Goal: Navigation & Orientation: Find specific page/section

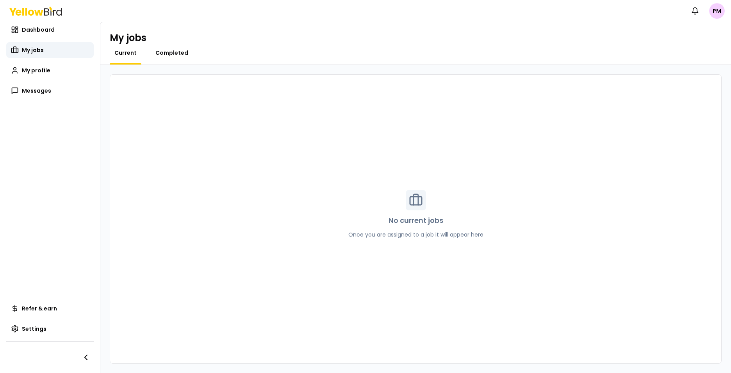
click at [182, 54] on span "Completed" at bounding box center [171, 53] width 33 height 8
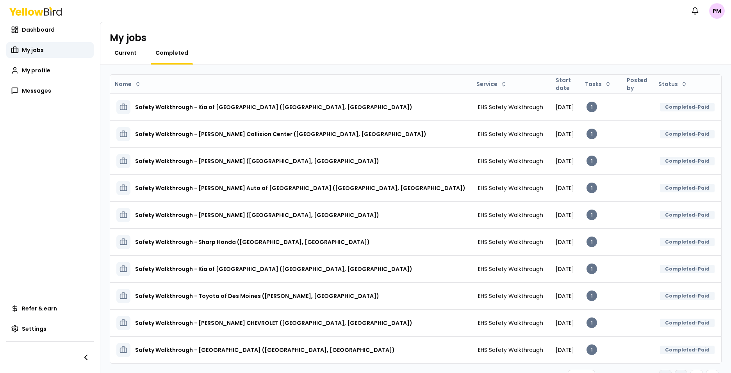
click at [123, 55] on span "Current" at bounding box center [125, 53] width 22 height 8
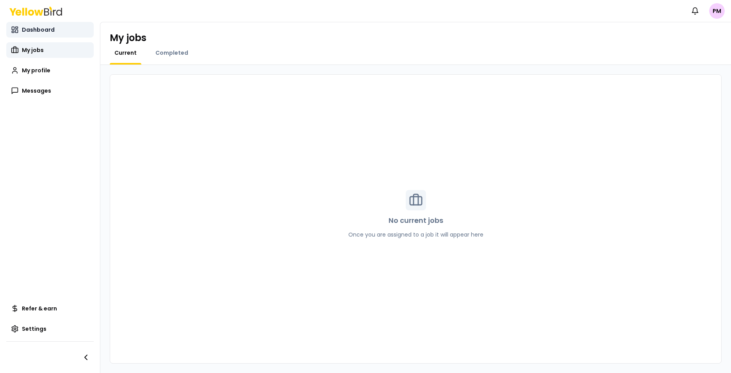
click at [39, 29] on span "Dashboard" at bounding box center [38, 30] width 33 height 8
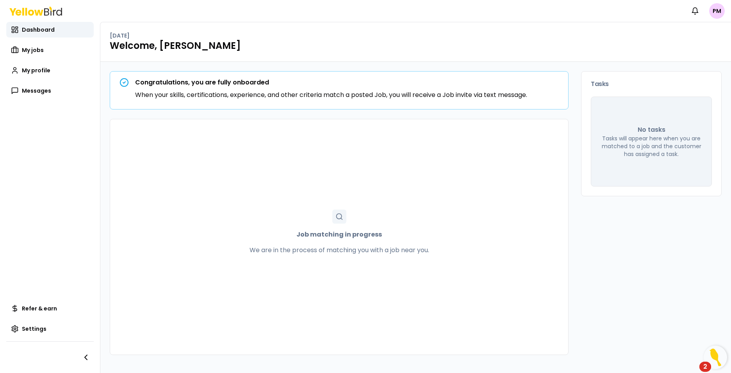
click at [705, 366] on div "2" at bounding box center [705, 371] width 4 height 10
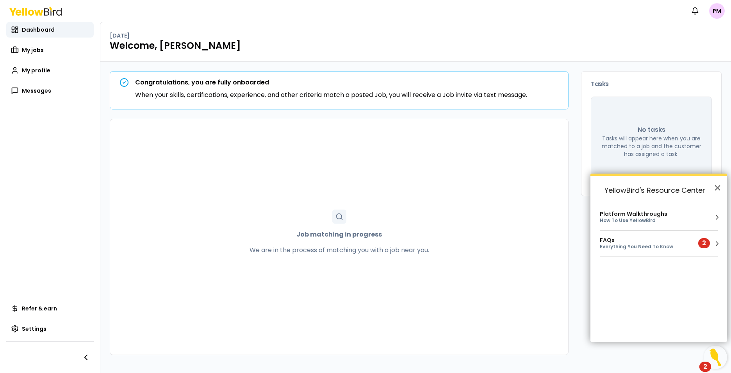
click at [712, 243] on div "FAQs Everything You Need To Know 2" at bounding box center [659, 243] width 118 height 13
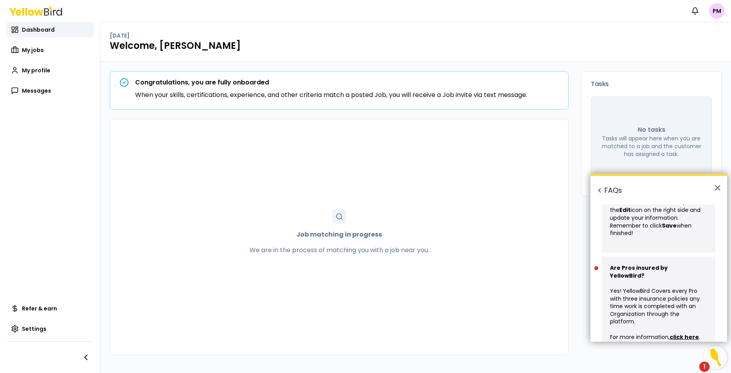
scroll to position [448, 0]
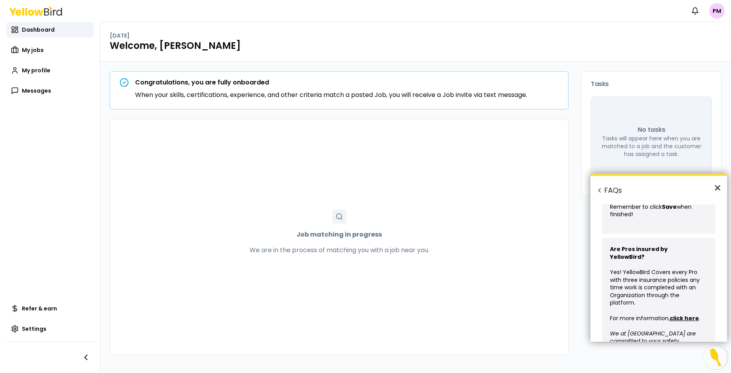
click at [720, 187] on button "×" at bounding box center [717, 187] width 7 height 12
